Goal: Navigation & Orientation: Find specific page/section

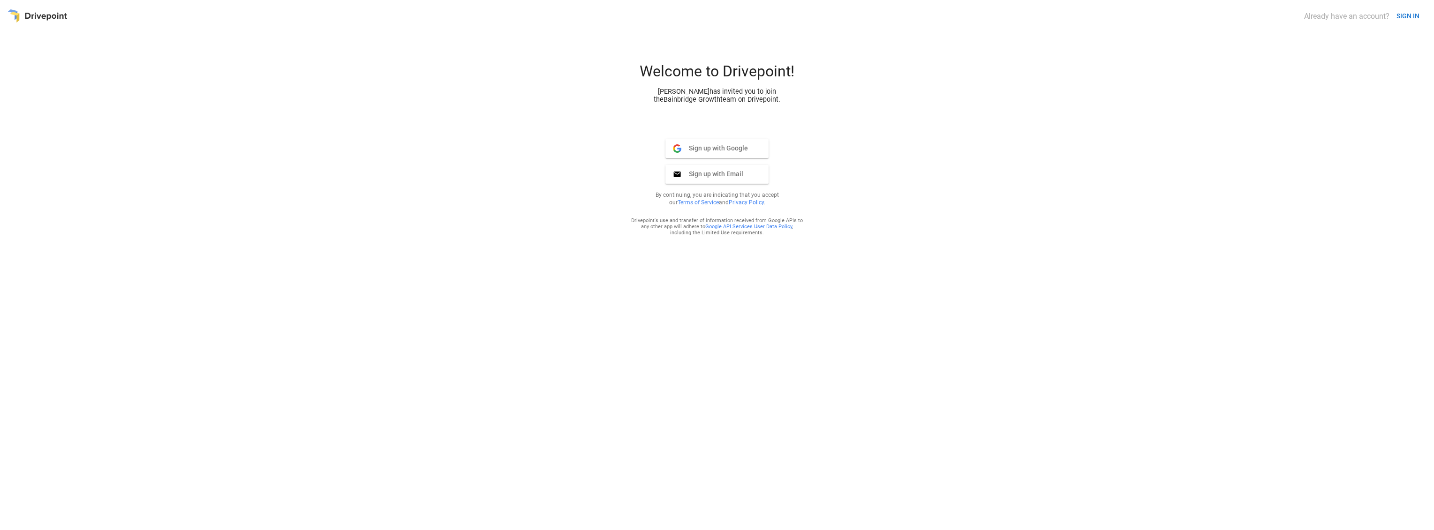
click at [1403, 19] on button "SIGN IN" at bounding box center [1407, 16] width 30 height 17
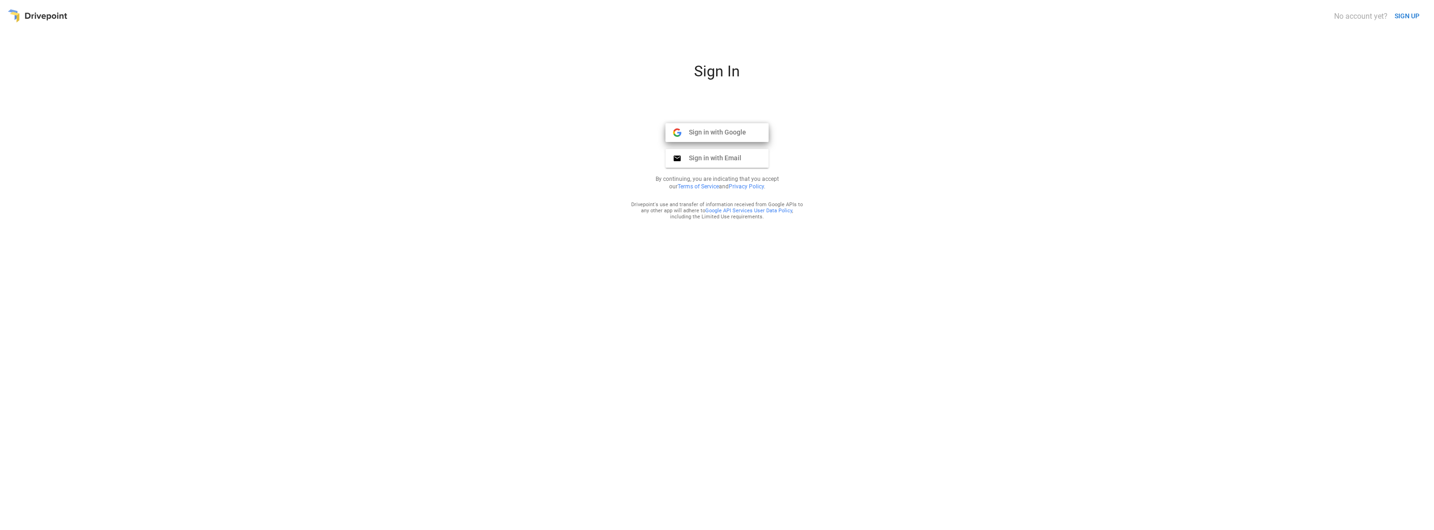
click at [744, 136] on span "Sign in with Google" at bounding box center [713, 132] width 65 height 8
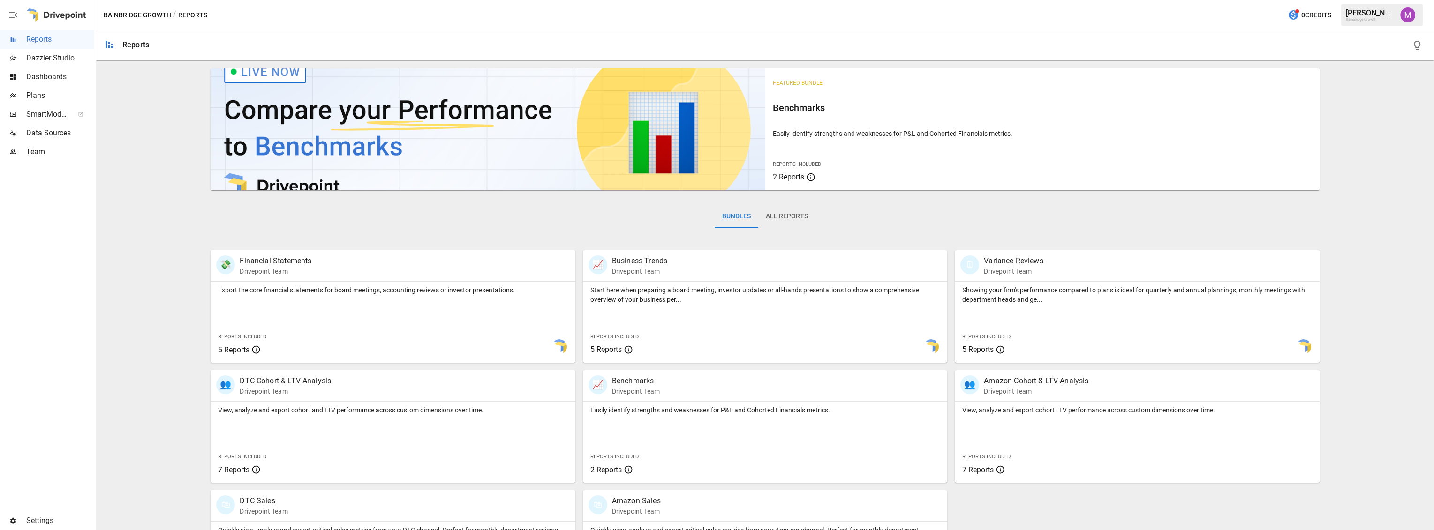
click at [40, 94] on span "Plans" at bounding box center [60, 95] width 68 height 11
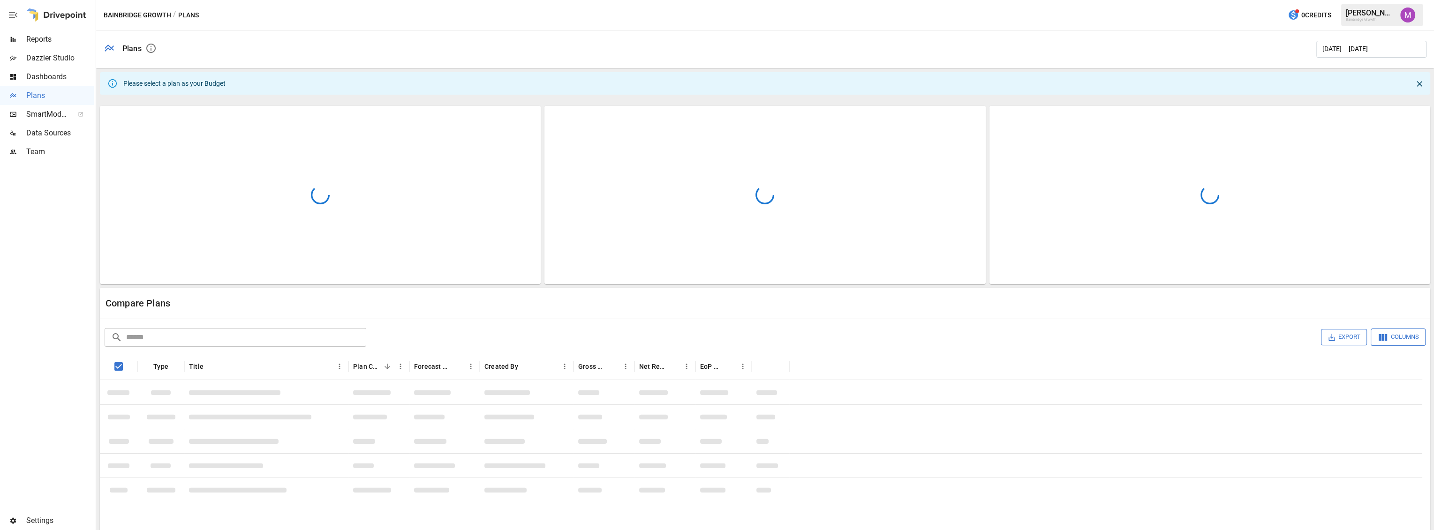
click at [1407, 9] on img "Umer Muhammed" at bounding box center [1407, 15] width 15 height 15
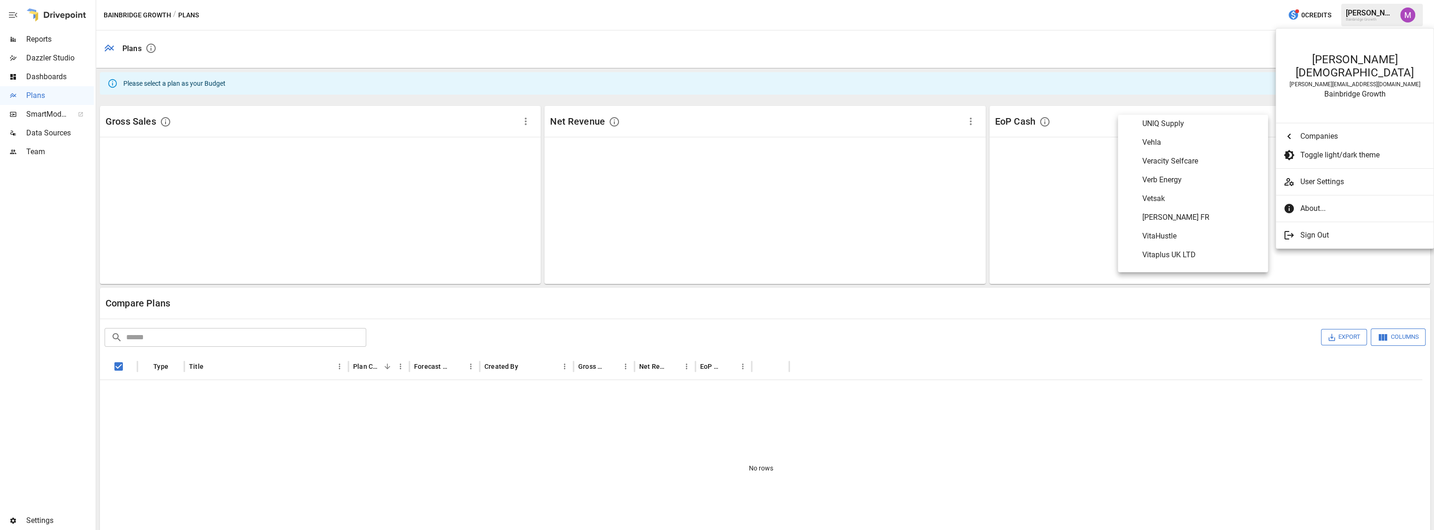
scroll to position [5275, 0]
click at [1179, 222] on span "[PERSON_NAME] FR" at bounding box center [1201, 216] width 118 height 11
